Goal: Check status: Check status

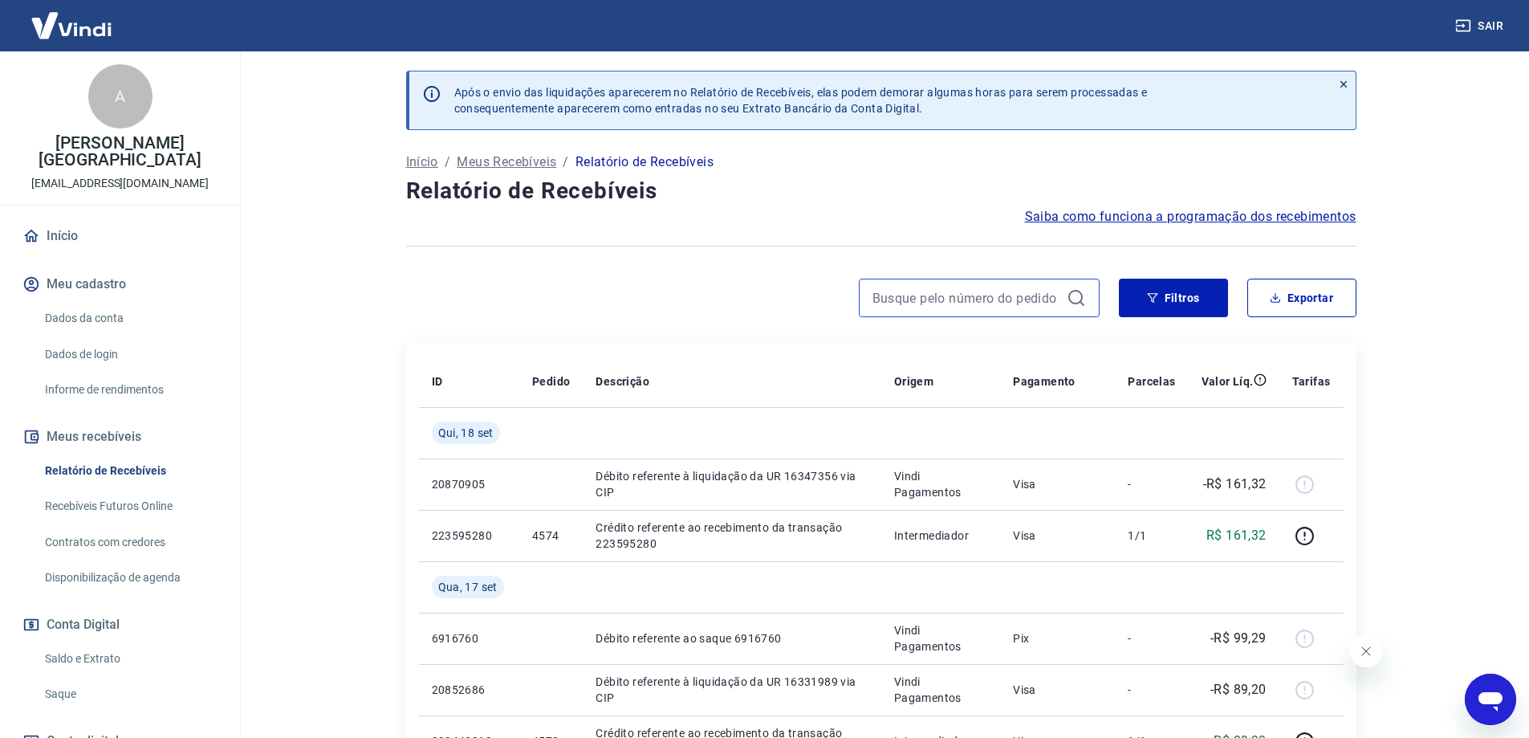
click at [934, 288] on input at bounding box center [966, 298] width 188 height 24
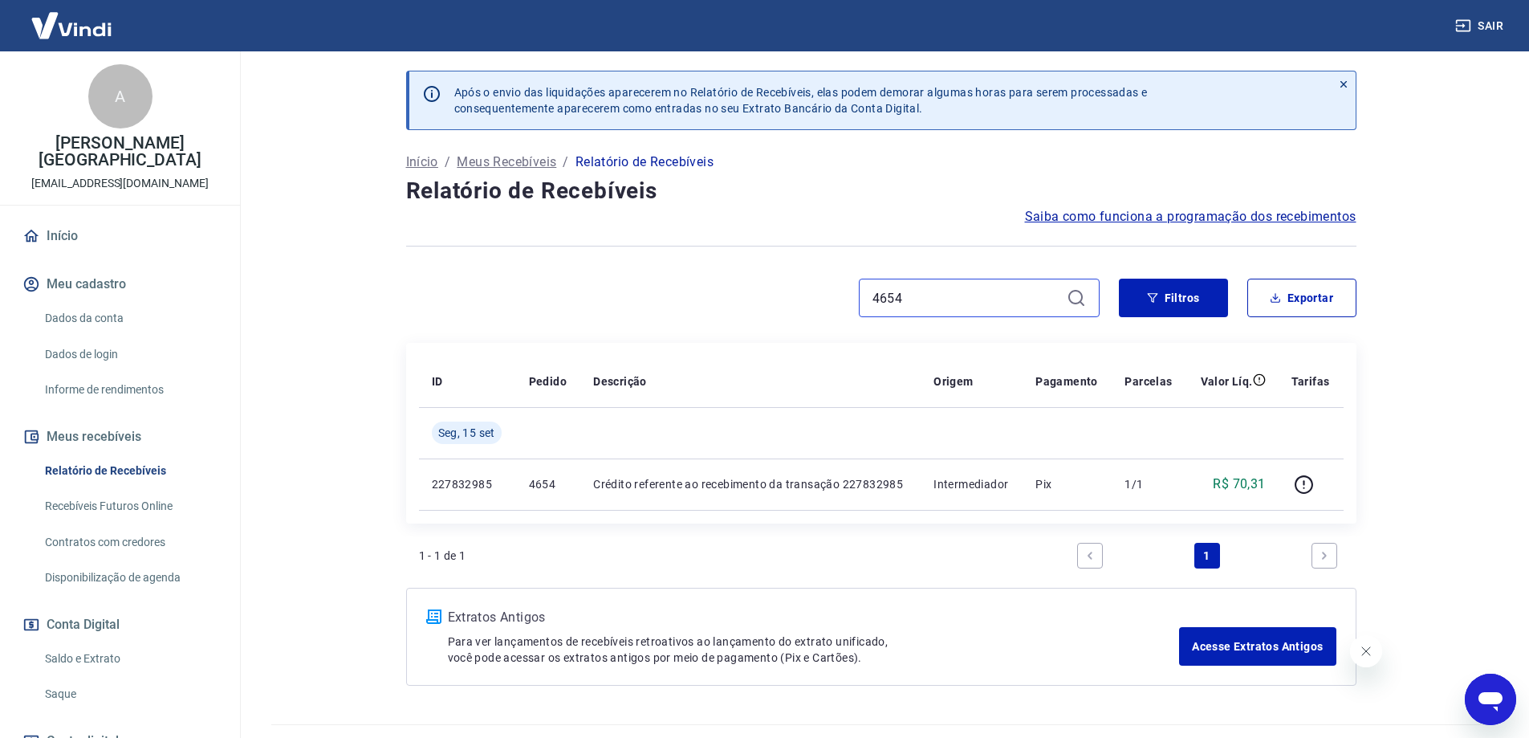
drag, startPoint x: 937, startPoint y: 295, endPoint x: 761, endPoint y: 301, distance: 175.9
click at [761, 301] on div "4654" at bounding box center [752, 298] width 693 height 39
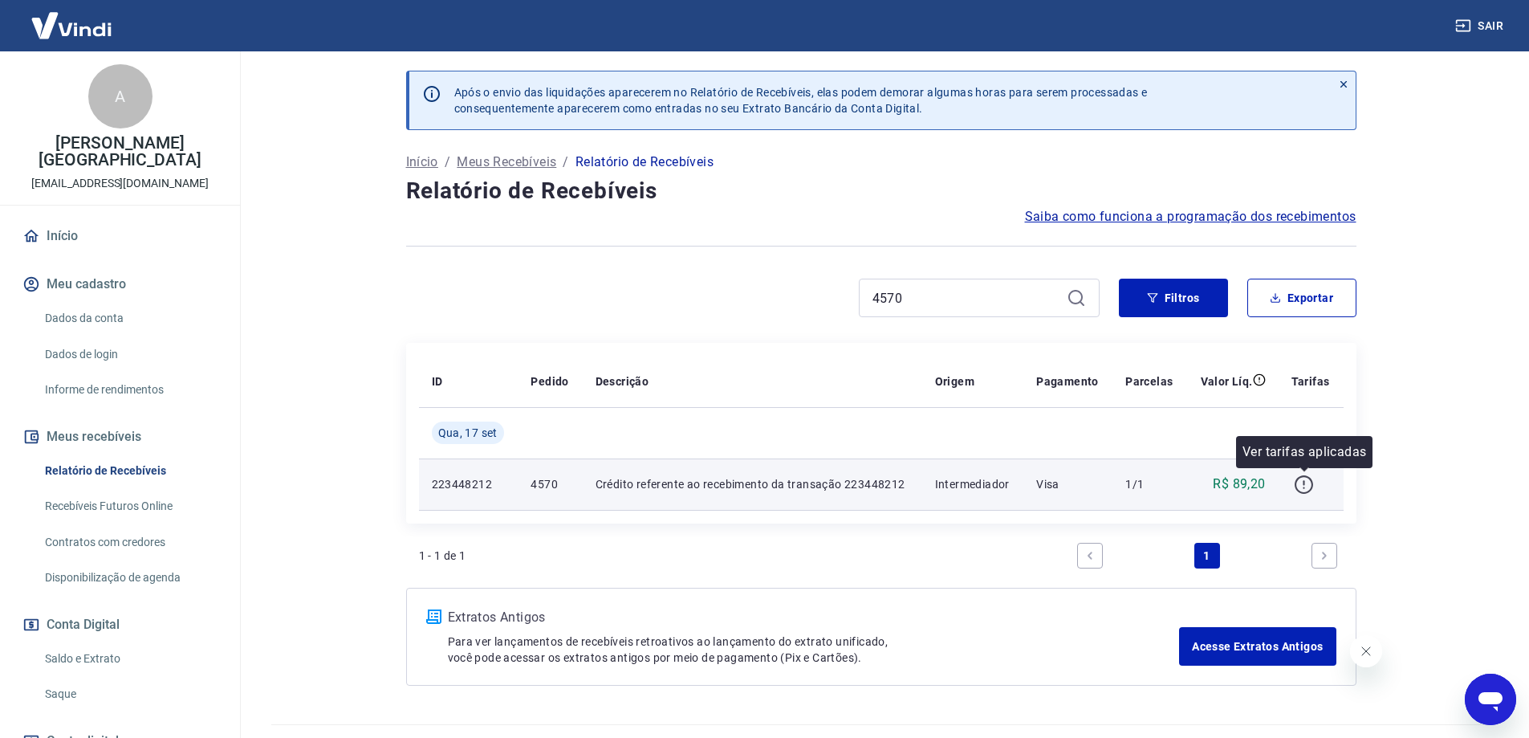
click at [1307, 490] on icon "button" at bounding box center [1304, 484] width 20 height 20
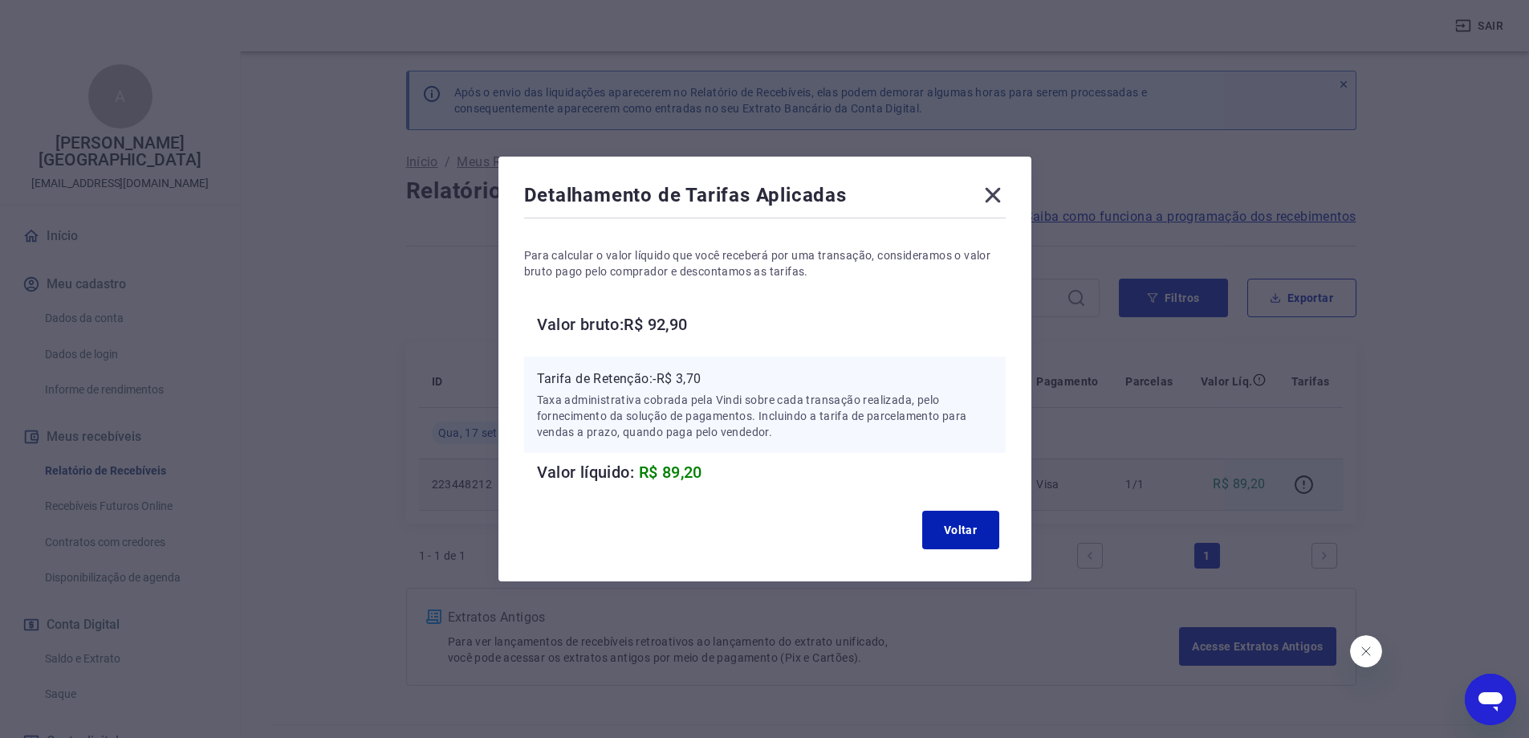
click at [997, 199] on icon at bounding box center [993, 195] width 26 height 26
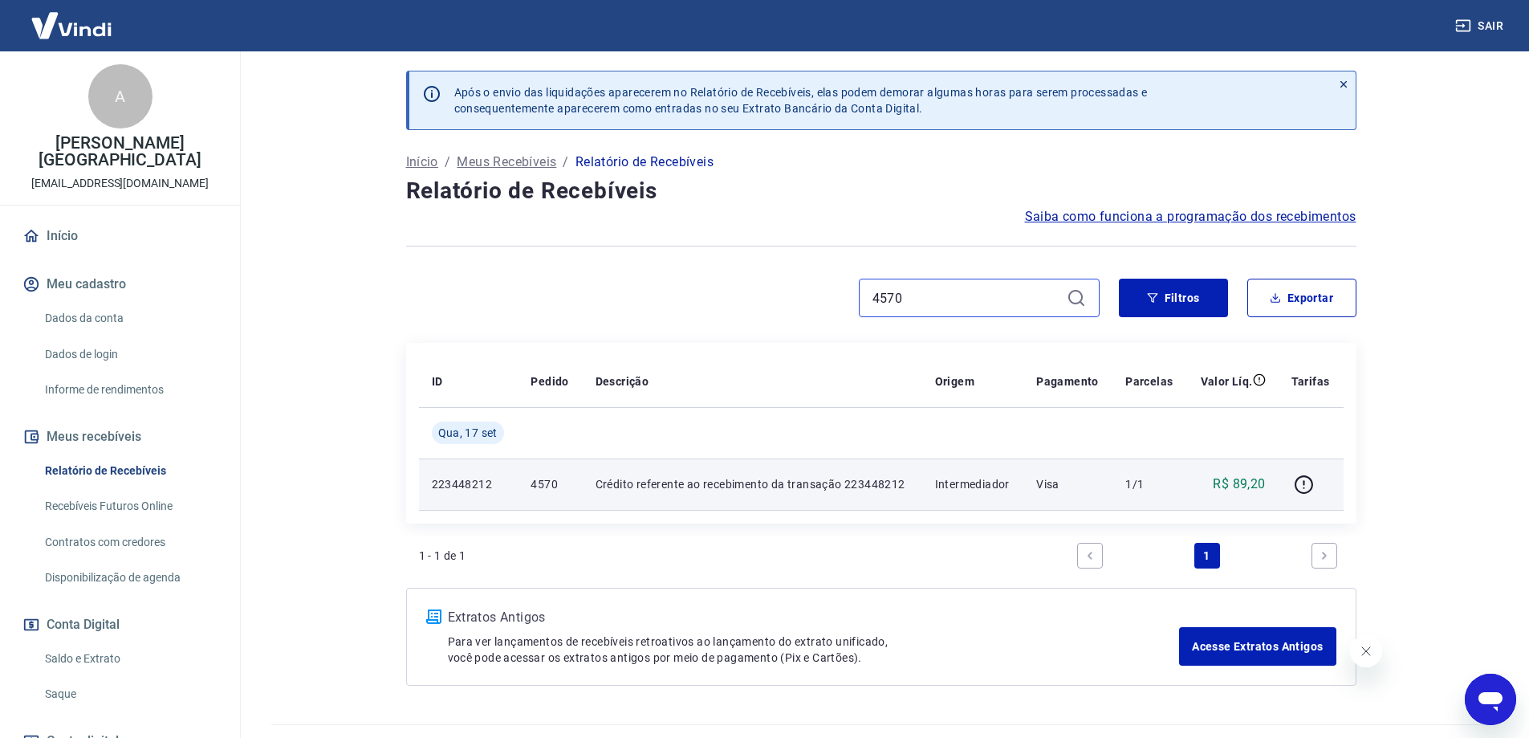
drag, startPoint x: 922, startPoint y: 289, endPoint x: 840, endPoint y: 311, distance: 84.9
click at [840, 311] on div "4570" at bounding box center [752, 298] width 693 height 39
type input "4656"
click at [1307, 490] on icon "button" at bounding box center [1304, 484] width 20 height 20
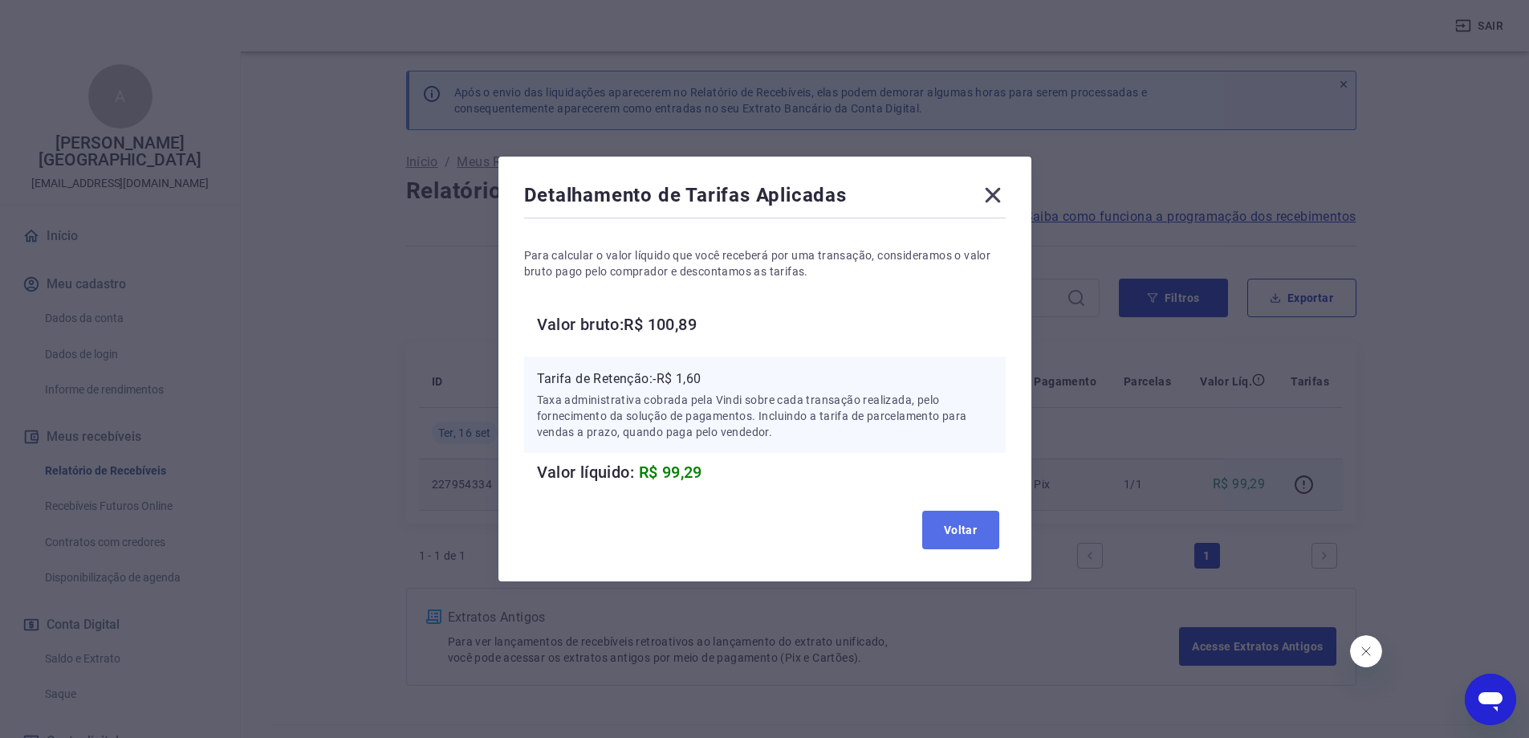
click at [969, 531] on button "Voltar" at bounding box center [960, 529] width 77 height 39
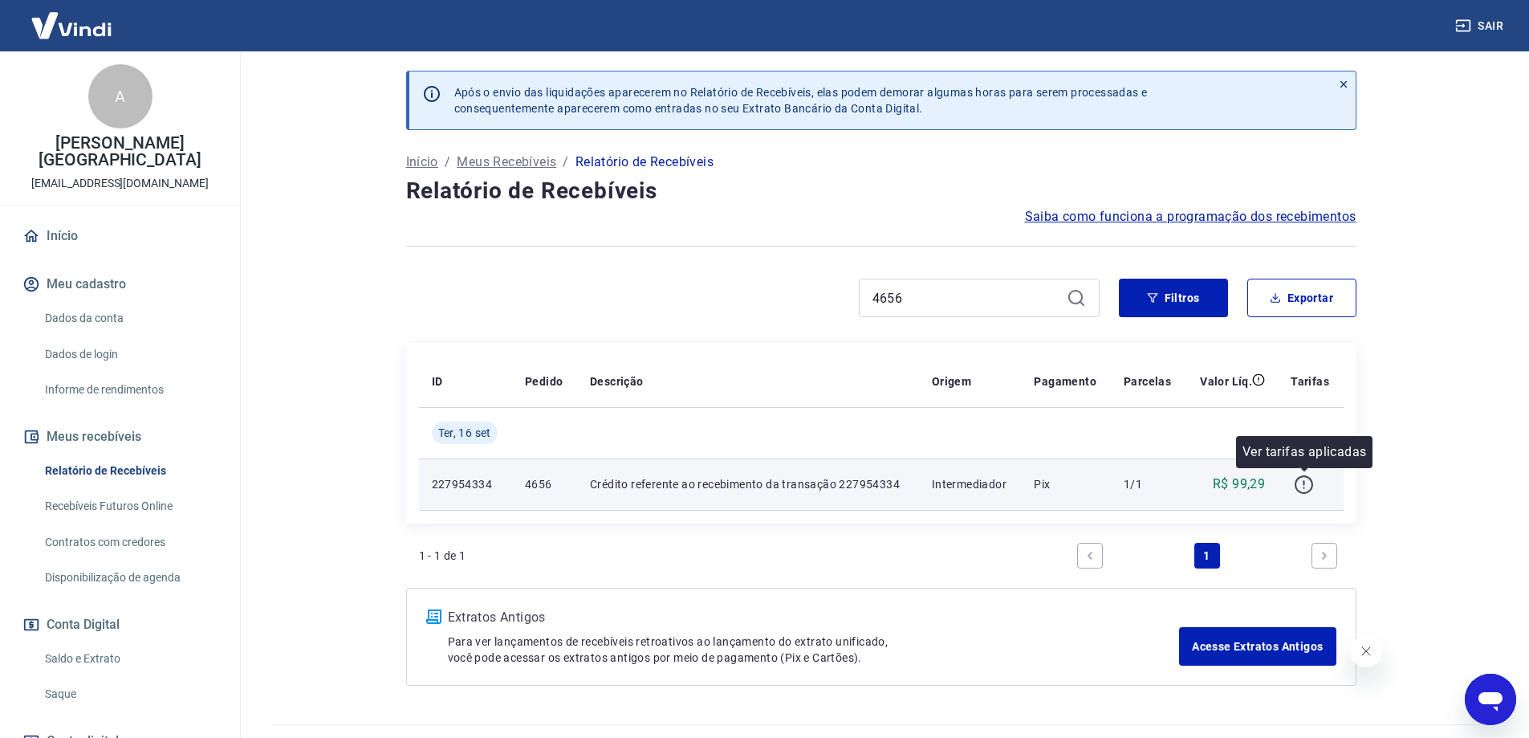
click at [1301, 480] on icon "button" at bounding box center [1304, 484] width 20 height 20
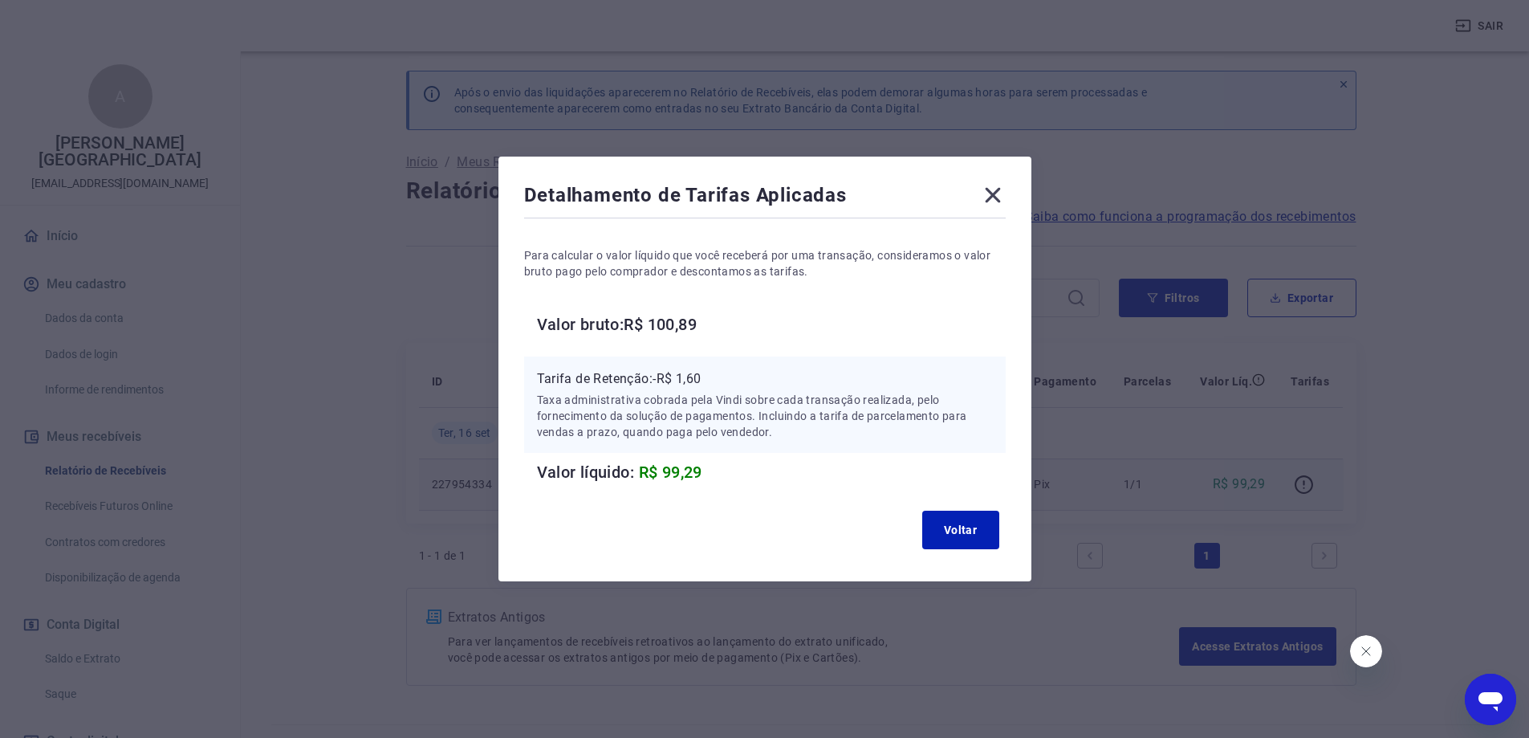
click at [1003, 193] on icon at bounding box center [993, 195] width 26 height 26
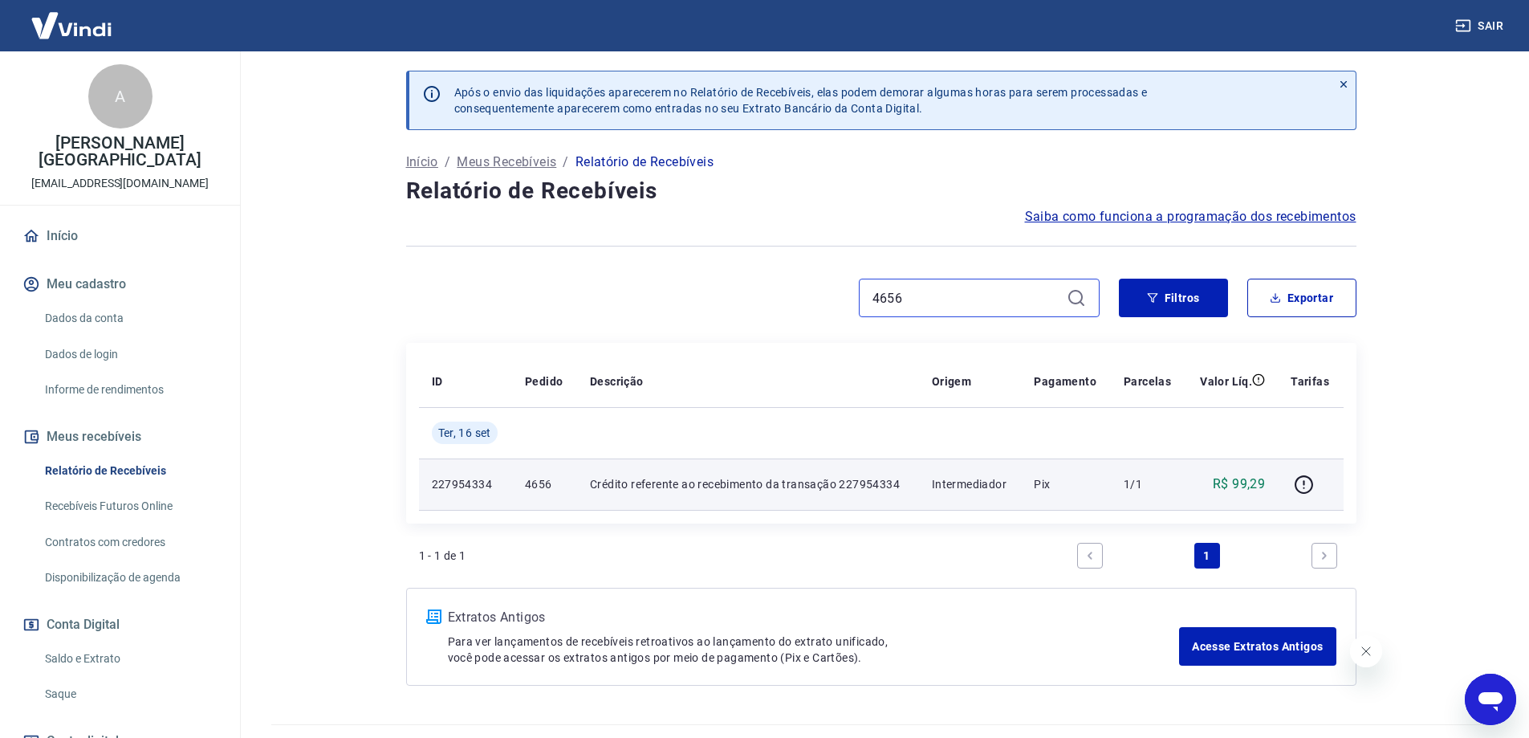
drag, startPoint x: 929, startPoint y: 297, endPoint x: 853, endPoint y: 298, distance: 76.3
click at [853, 298] on div "4656" at bounding box center [752, 298] width 693 height 39
click at [986, 295] on input "4656" at bounding box center [966, 298] width 188 height 24
click at [933, 294] on input "4656" at bounding box center [966, 298] width 188 height 24
click at [1306, 484] on icon "button" at bounding box center [1304, 484] width 20 height 20
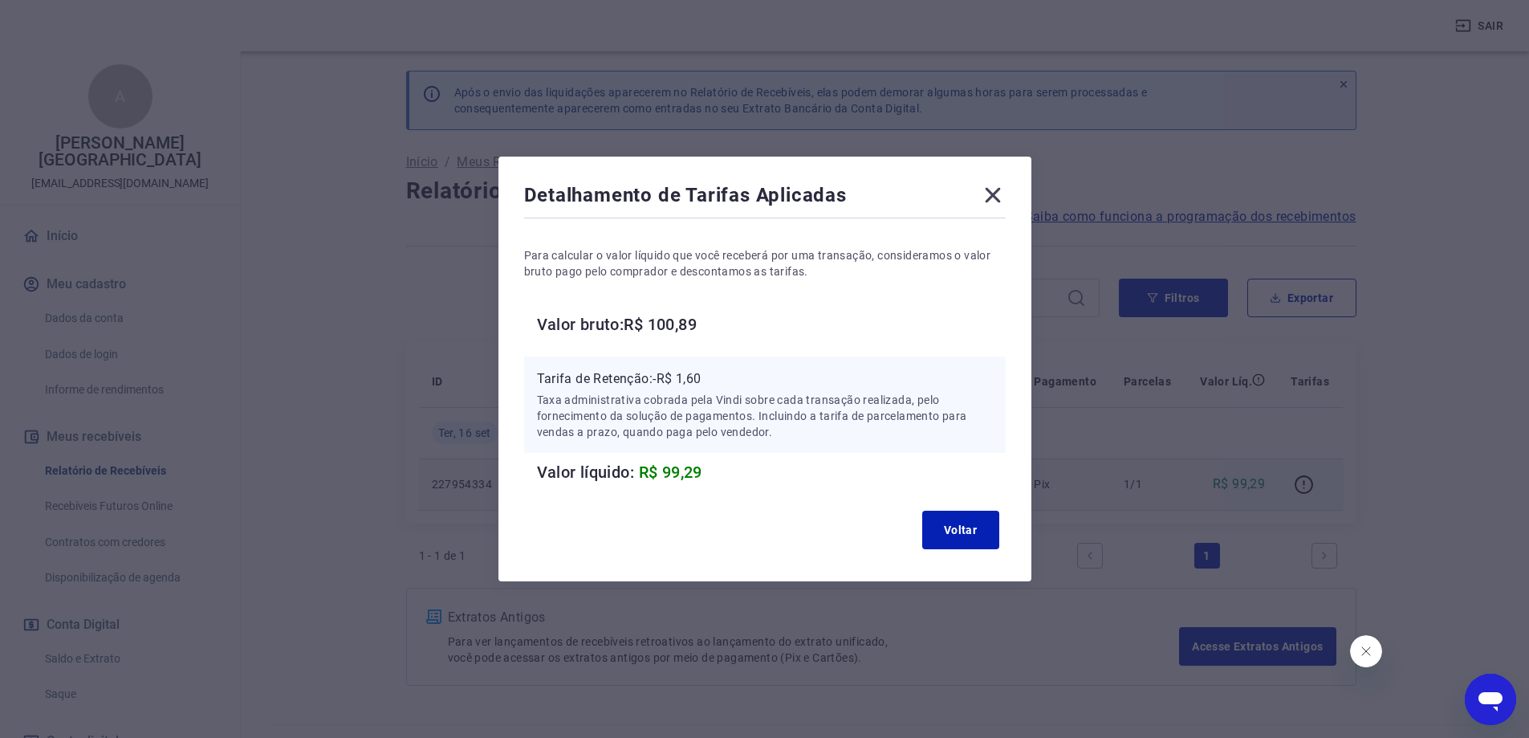
click at [1000, 197] on icon at bounding box center [992, 195] width 15 height 15
